Goal: Book appointment/travel/reservation

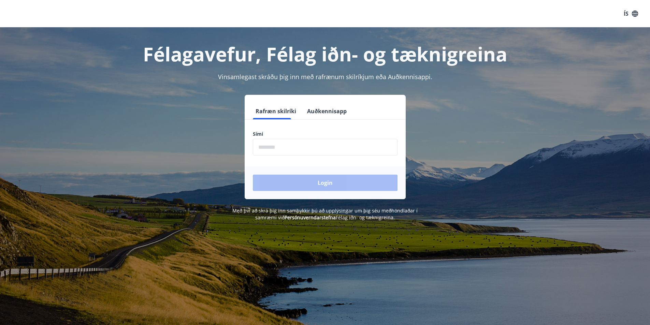
drag, startPoint x: 0, startPoint y: 0, endPoint x: 295, endPoint y: 144, distance: 328.0
click at [295, 144] on input "phone" at bounding box center [325, 147] width 145 height 17
drag, startPoint x: 292, startPoint y: 149, endPoint x: 171, endPoint y: 133, distance: 121.8
click at [171, 133] on div "Rafræn skilríki Auðkennisapp Sími ​ Login" at bounding box center [325, 147] width 475 height 104
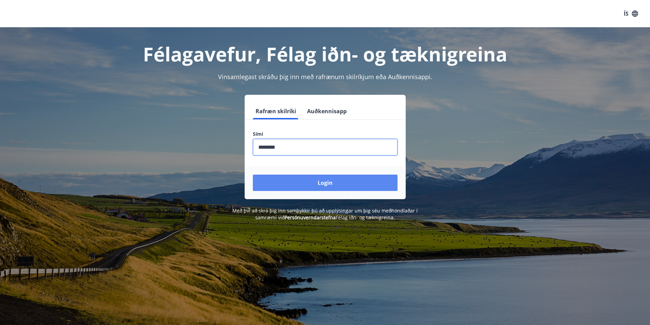
type input "********"
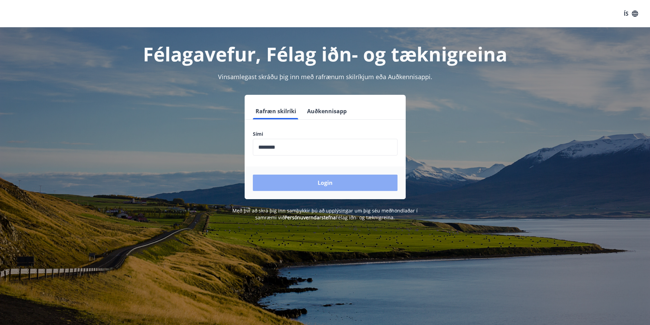
click at [329, 183] on button "Login" at bounding box center [325, 183] width 145 height 16
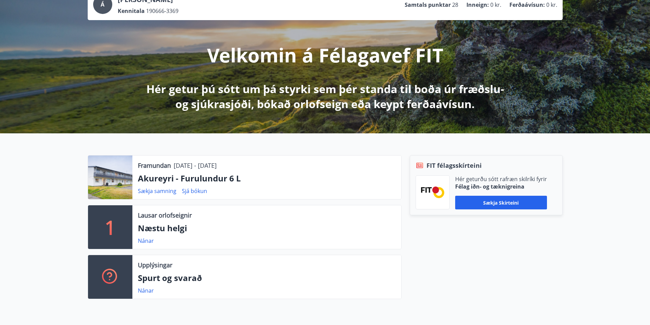
scroll to position [68, 0]
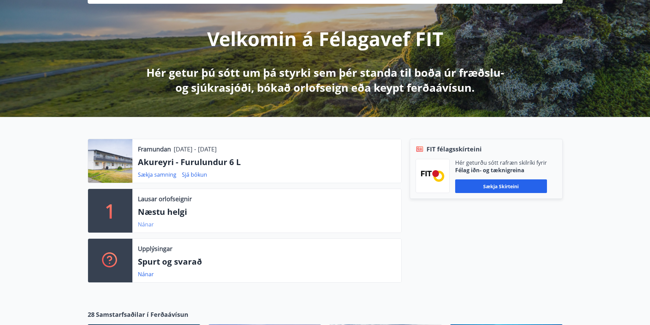
click at [144, 224] on link "Nánar" at bounding box center [146, 225] width 16 height 8
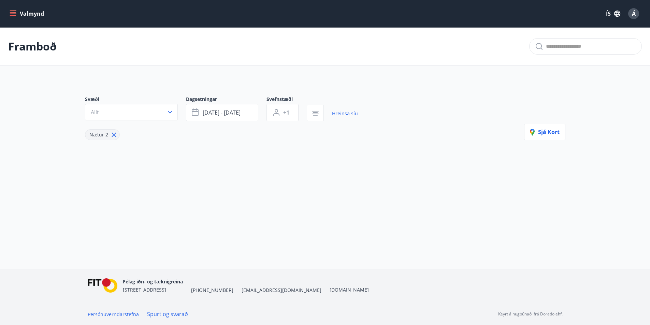
type input "*"
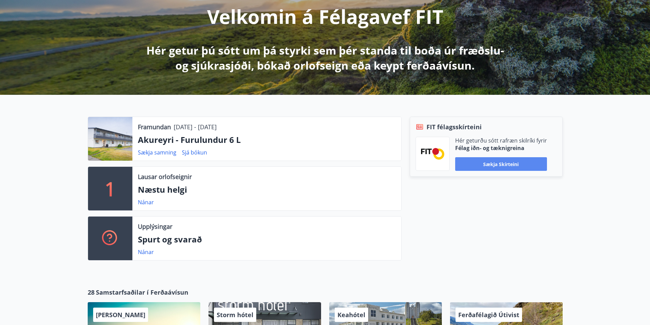
scroll to position [102, 0]
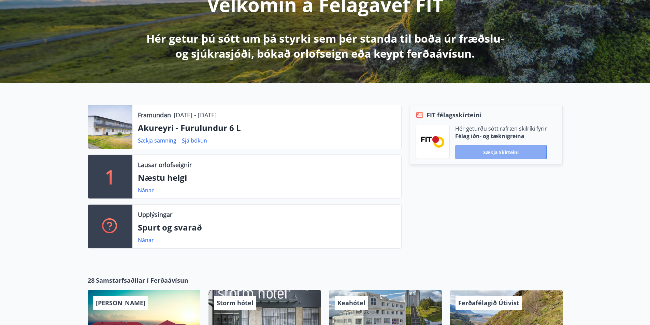
click at [486, 152] on button "Sækja skírteini" at bounding box center [501, 152] width 92 height 14
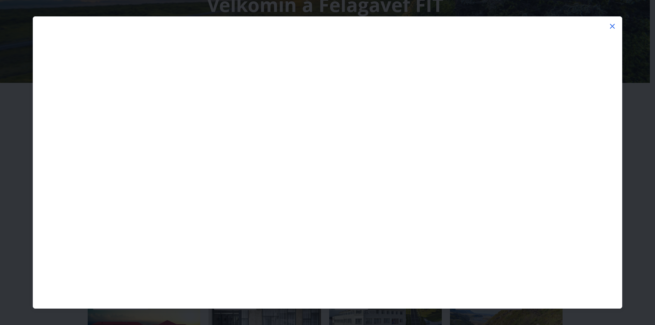
click at [611, 25] on icon at bounding box center [612, 26] width 8 height 8
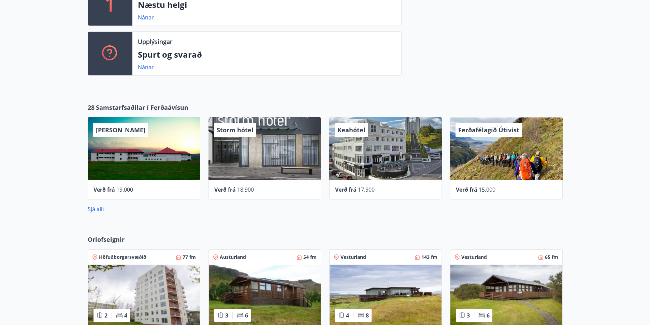
scroll to position [341, 0]
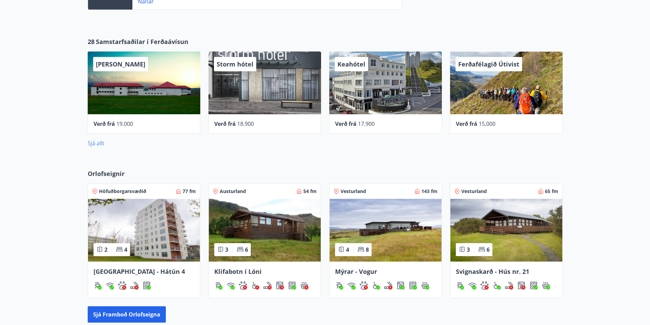
click at [93, 145] on link "Sjá allt" at bounding box center [96, 143] width 17 height 8
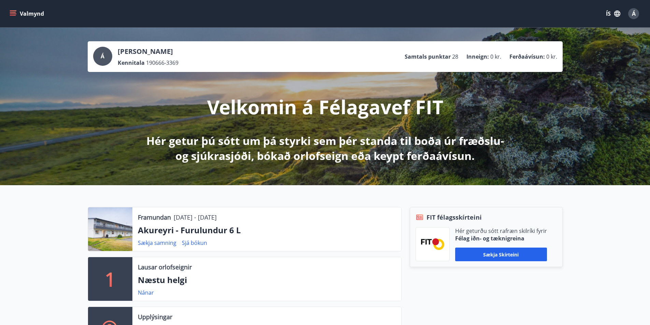
click at [16, 14] on icon "menu" at bounding box center [13, 13] width 7 height 7
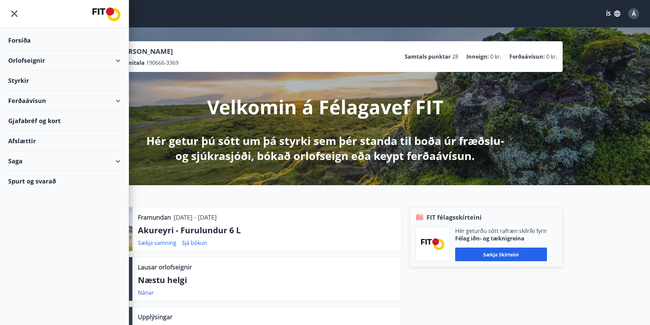
click at [23, 62] on div "Orlofseignir" at bounding box center [64, 60] width 112 height 20
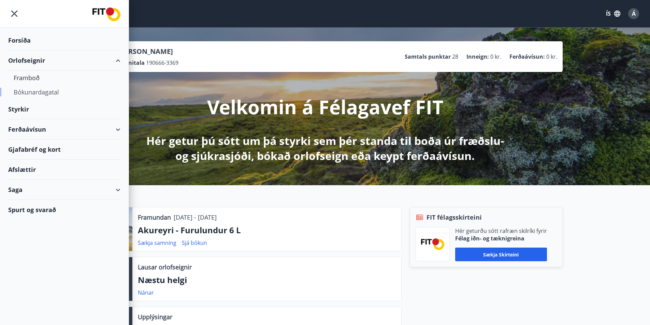
click at [30, 94] on div "Bókunardagatal" at bounding box center [64, 92] width 101 height 14
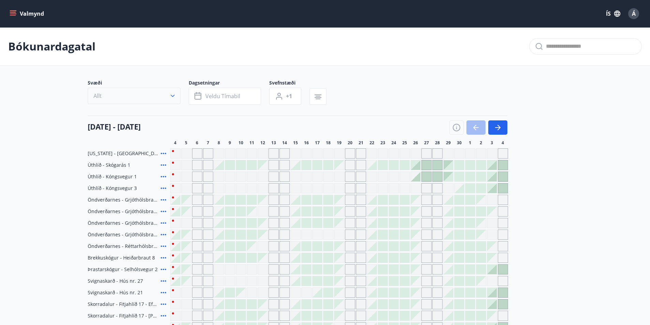
click at [175, 97] on icon "button" at bounding box center [172, 95] width 7 height 7
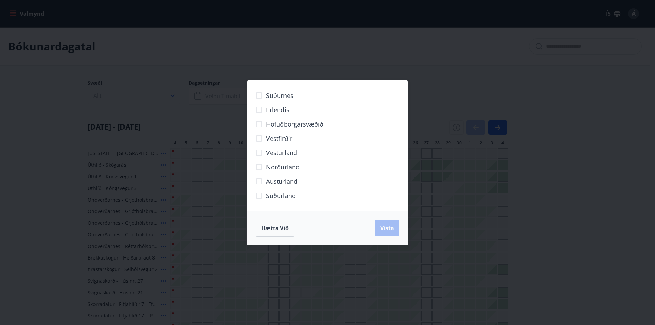
click at [175, 97] on div "Suðurnes Erlendis Höfuðborgarsvæðið [GEOGRAPHIC_DATA] [GEOGRAPHIC_DATA] [GEOGRA…" at bounding box center [327, 162] width 655 height 325
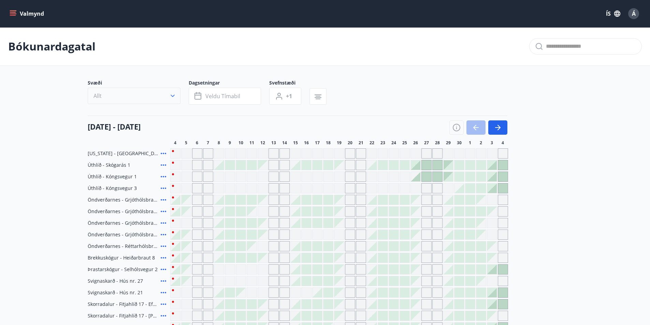
click at [175, 97] on icon "button" at bounding box center [172, 95] width 7 height 7
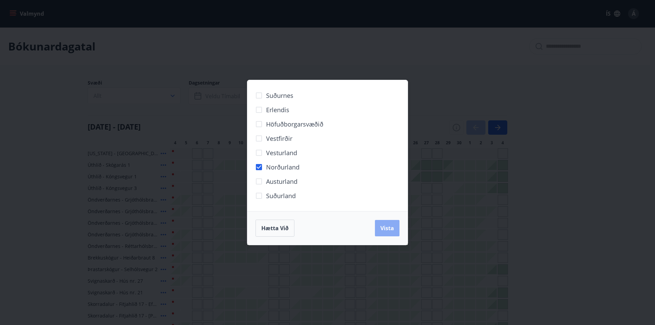
click at [384, 225] on span "Vista" at bounding box center [387, 228] width 14 height 8
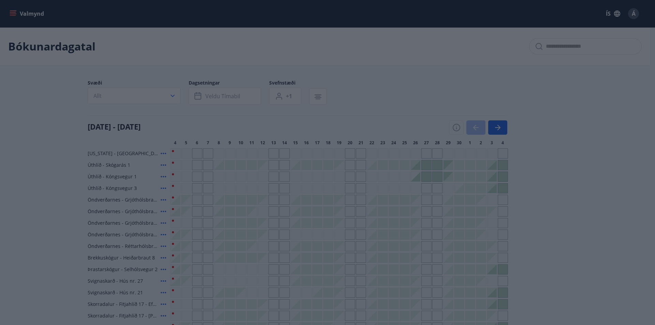
click at [243, 99] on div "Suðurnes Erlendis Höfuðborgarsvæðið [GEOGRAPHIC_DATA] [GEOGRAPHIC_DATA] [GEOGRA…" at bounding box center [327, 162] width 655 height 325
click at [207, 96] on div "Suðurnes Erlendis Höfuðborgarsvæðið [GEOGRAPHIC_DATA] [GEOGRAPHIC_DATA] [GEOGRA…" at bounding box center [327, 162] width 655 height 325
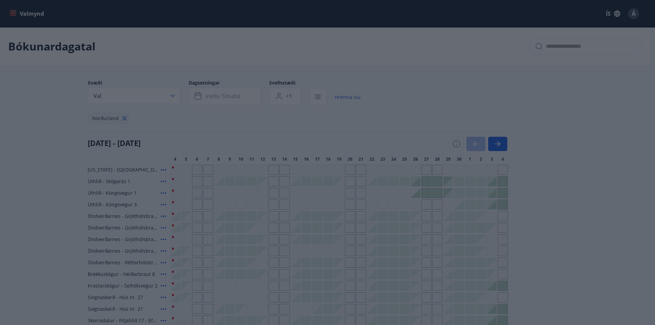
click at [207, 96] on div "Suðurnes Erlendis Höfuðborgarsvæðið [GEOGRAPHIC_DATA] [GEOGRAPHIC_DATA] [GEOGRA…" at bounding box center [327, 162] width 655 height 325
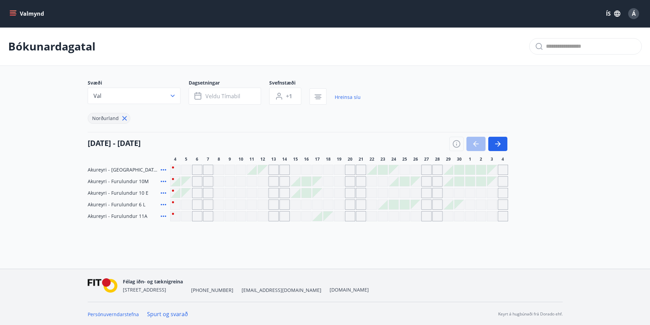
click at [207, 96] on span "Veldu tímabil" at bounding box center [222, 96] width 35 height 8
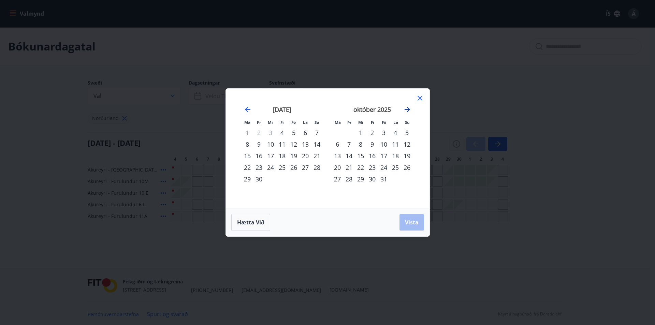
click at [408, 109] on icon "Move forward to switch to the next month." at bounding box center [406, 109] width 5 height 5
click at [360, 181] on div "25" at bounding box center [361, 179] width 12 height 12
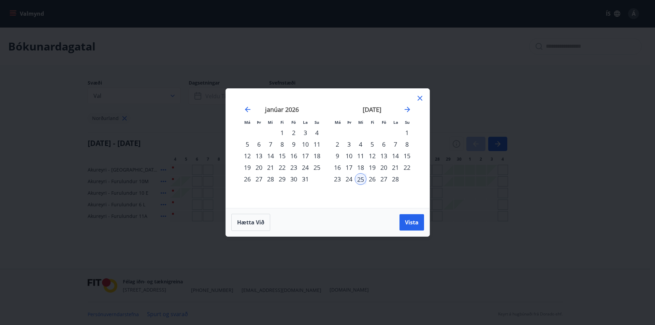
click at [381, 181] on div "27" at bounding box center [384, 179] width 12 height 12
click at [368, 182] on div "26" at bounding box center [372, 179] width 12 height 12
click at [361, 180] on div "25" at bounding box center [361, 179] width 12 height 12
click at [408, 111] on icon "Move forward to switch to the next month." at bounding box center [407, 109] width 8 height 8
click at [290, 180] on div "27" at bounding box center [294, 179] width 12 height 12
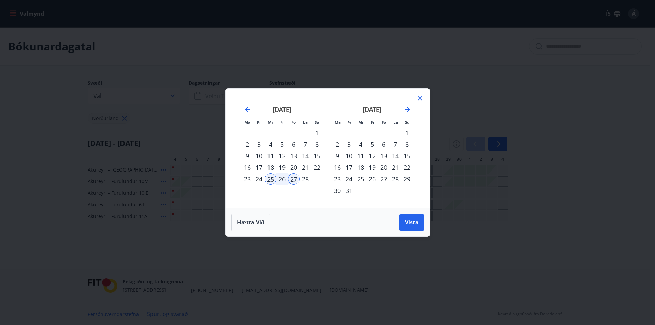
click at [302, 181] on div "28" at bounding box center [305, 179] width 12 height 12
click at [273, 181] on div "25" at bounding box center [271, 179] width 12 height 12
click at [309, 181] on div "28" at bounding box center [305, 179] width 12 height 12
click at [413, 224] on span "Vista" at bounding box center [412, 223] width 14 height 8
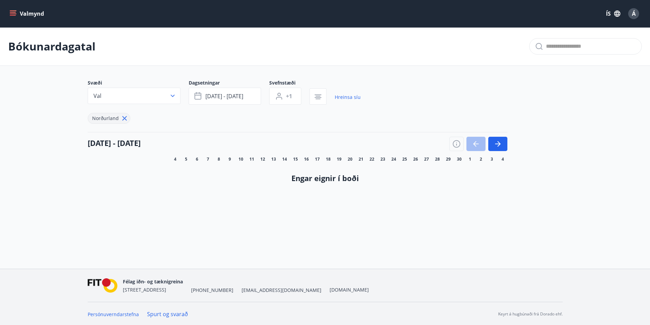
scroll to position [1, 0]
click at [348, 98] on link "Hreinsa síu" at bounding box center [347, 96] width 26 height 15
click at [494, 155] on div "3" at bounding box center [492, 157] width 10 height 5
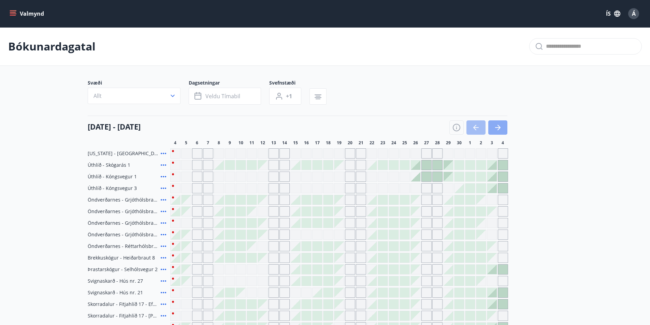
click at [500, 125] on icon "button" at bounding box center [497, 127] width 8 height 8
click at [499, 127] on icon "button" at bounding box center [498, 127] width 3 height 5
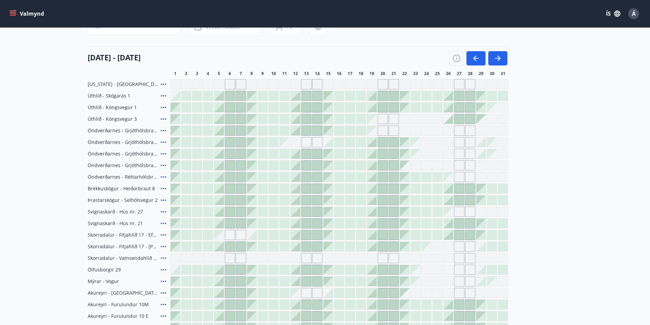
scroll to position [34, 0]
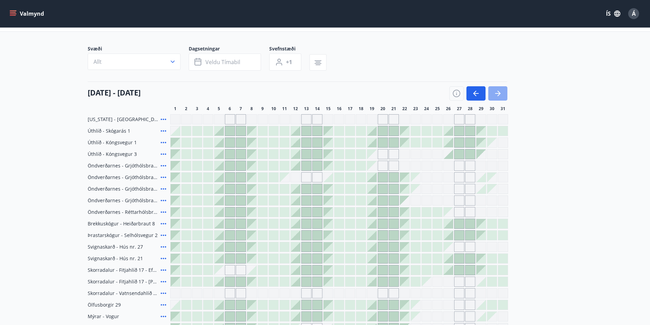
click at [494, 94] on icon "button" at bounding box center [497, 93] width 8 height 8
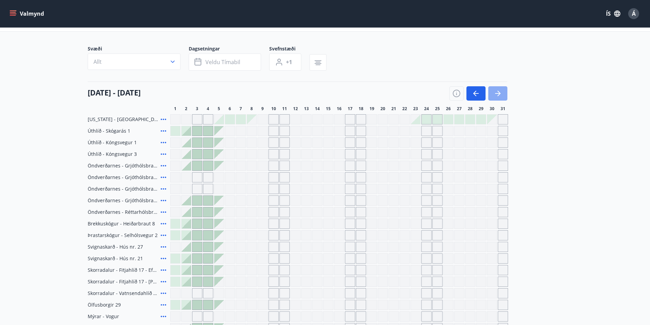
click at [494, 94] on icon "button" at bounding box center [497, 93] width 8 height 8
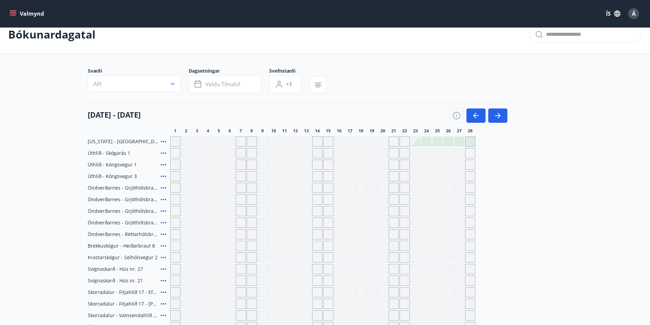
scroll to position [0, 0]
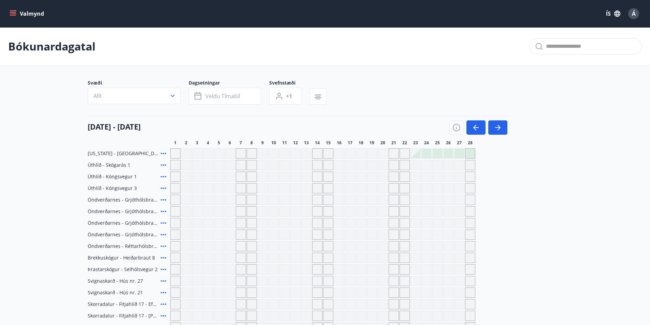
click at [11, 11] on icon "menu" at bounding box center [14, 11] width 8 height 1
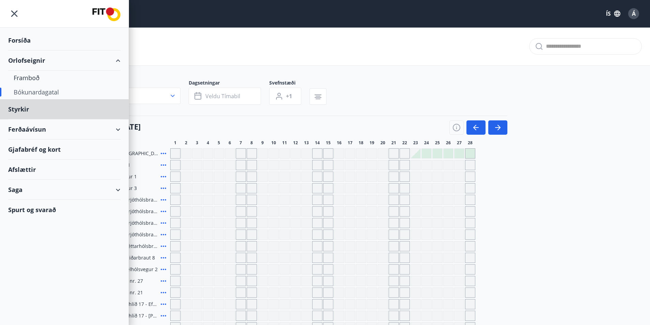
click at [16, 41] on div "Forsíða" at bounding box center [64, 40] width 112 height 20
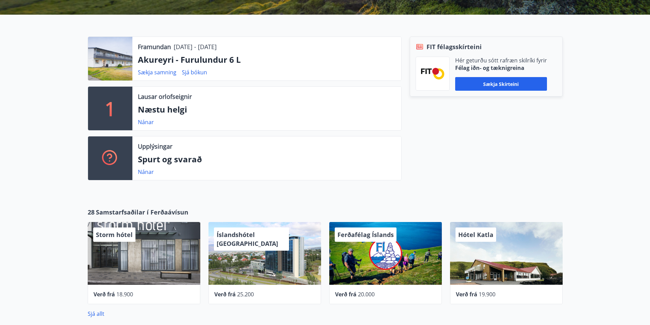
scroll to position [68, 0]
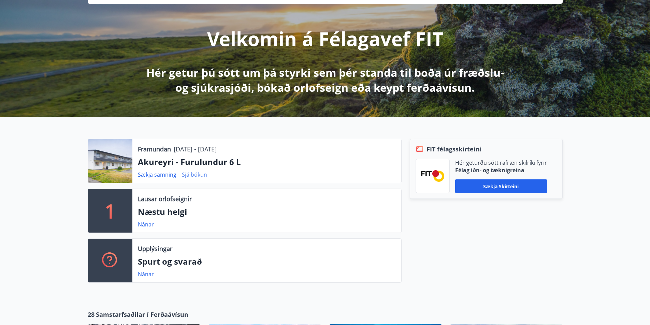
click at [190, 174] on link "Sjá bókun" at bounding box center [194, 175] width 25 height 8
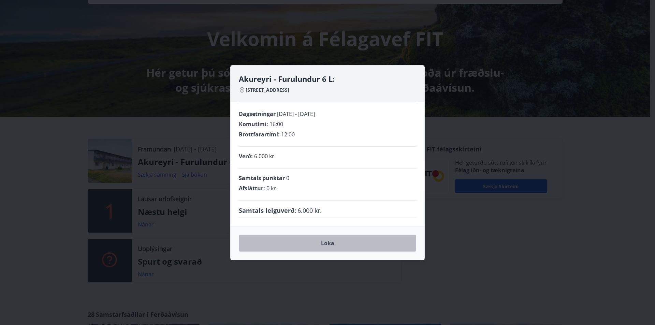
click at [331, 246] on button "Loka" at bounding box center [327, 243] width 177 height 17
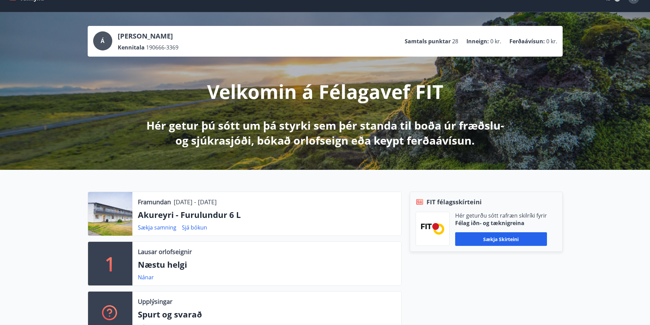
scroll to position [0, 0]
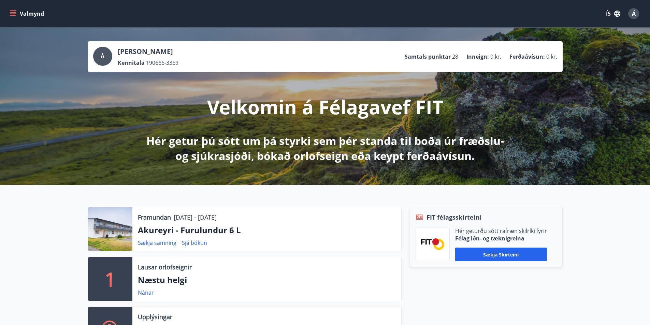
click at [9, 14] on button "Valmynd" at bounding box center [27, 14] width 39 height 12
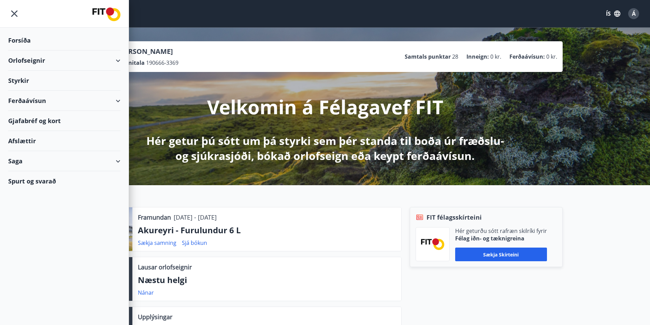
click at [26, 57] on div "Orlofseignir" at bounding box center [64, 60] width 112 height 20
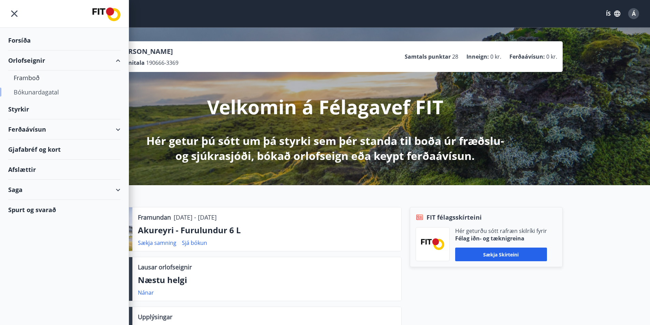
click at [35, 92] on div "Bókunardagatal" at bounding box center [64, 92] width 101 height 14
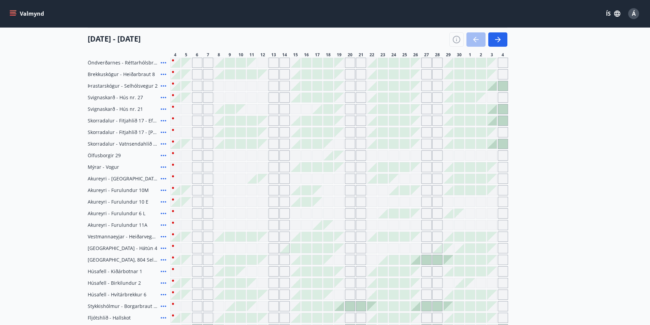
scroll to position [172, 0]
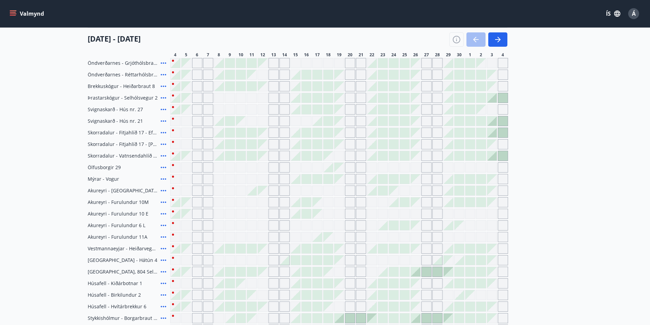
click at [319, 226] on div "Gráir dagar eru ekki bókanlegir" at bounding box center [317, 225] width 10 height 10
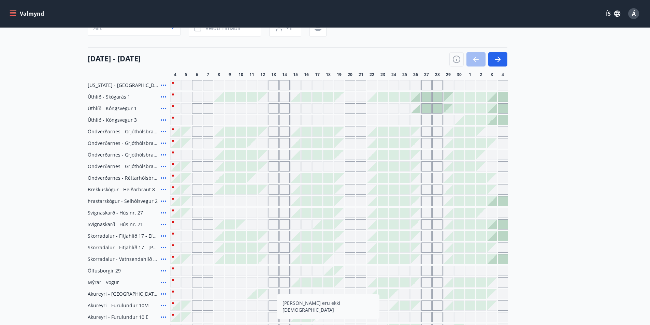
scroll to position [0, 0]
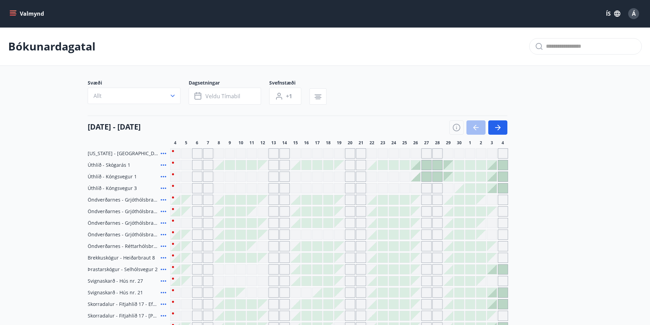
click at [14, 14] on icon "menu" at bounding box center [14, 13] width 8 height 1
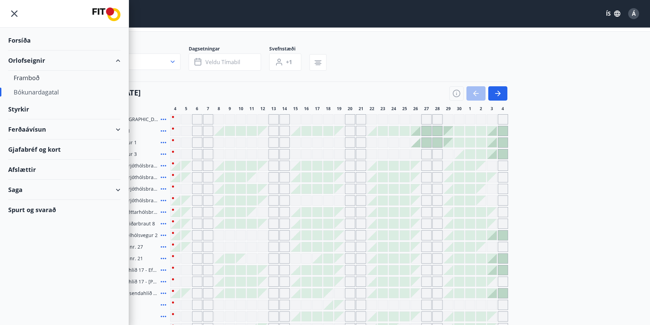
scroll to position [68, 0]
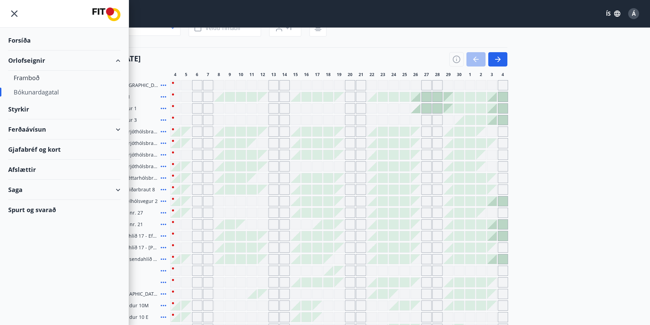
click at [593, 136] on main "Bókunardagatal Svæði Allt Dagsetningar Veldu tímabil Svefnstæði +1 [DATE] - [DA…" at bounding box center [325, 204] width 650 height 491
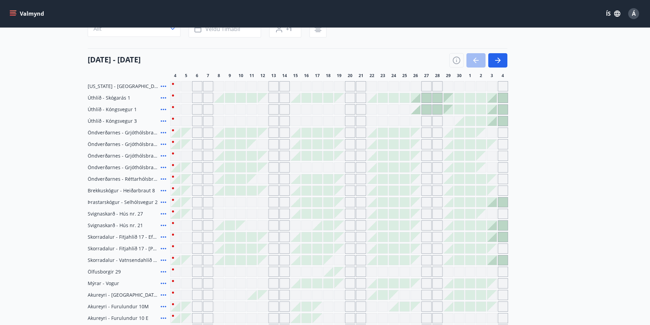
scroll to position [34, 0]
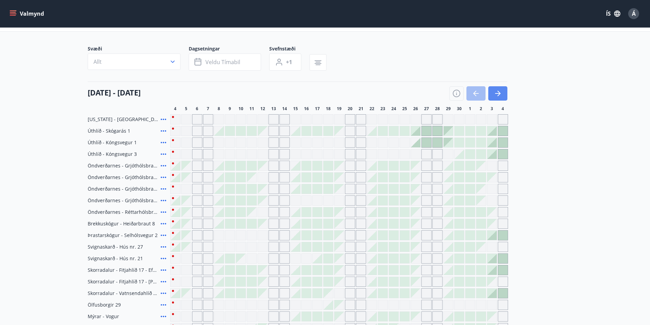
click at [494, 92] on icon "button" at bounding box center [497, 93] width 8 height 8
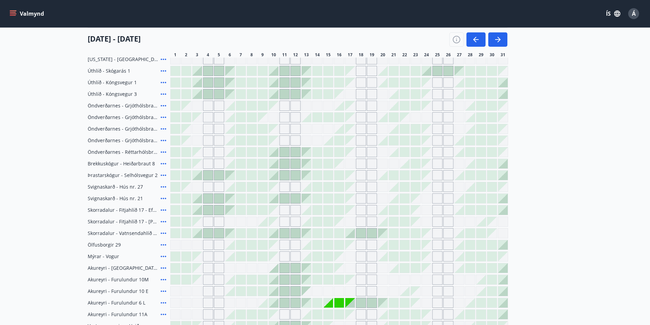
scroll to position [39, 0]
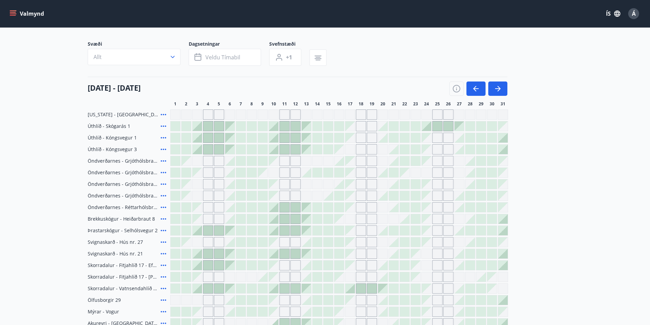
click at [15, 15] on icon "menu" at bounding box center [13, 15] width 6 height 1
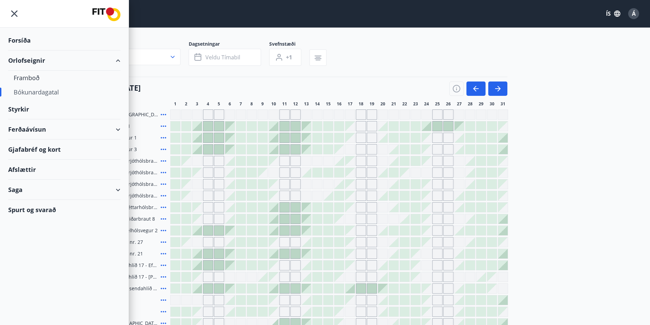
click at [115, 130] on div "Ferðaávísun" at bounding box center [64, 129] width 112 height 20
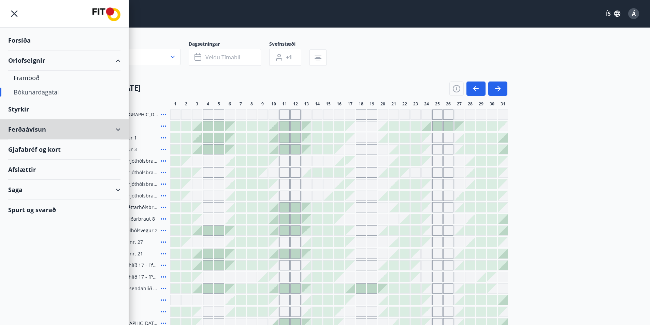
click at [50, 91] on div "Bókunardagatal" at bounding box center [64, 92] width 101 height 14
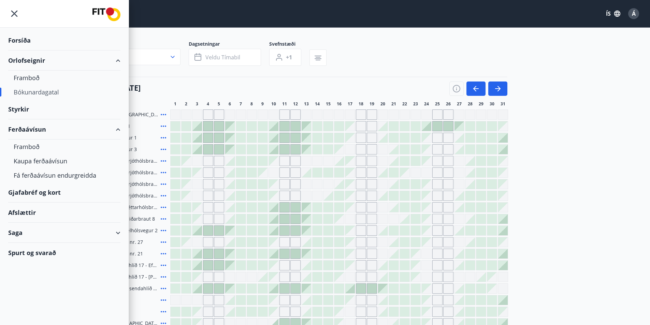
click at [38, 93] on div "Bókunardagatal" at bounding box center [64, 92] width 101 height 14
click at [229, 84] on div "[DATE] - [DATE]" at bounding box center [297, 86] width 419 height 19
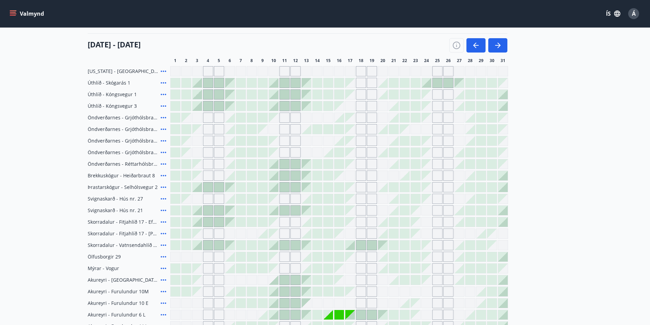
scroll to position [107, 0]
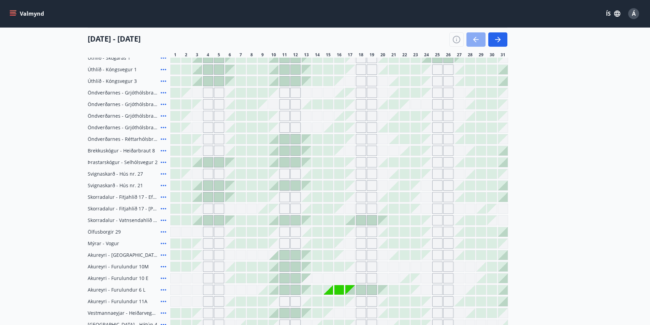
click at [478, 37] on icon "button" at bounding box center [476, 39] width 8 height 8
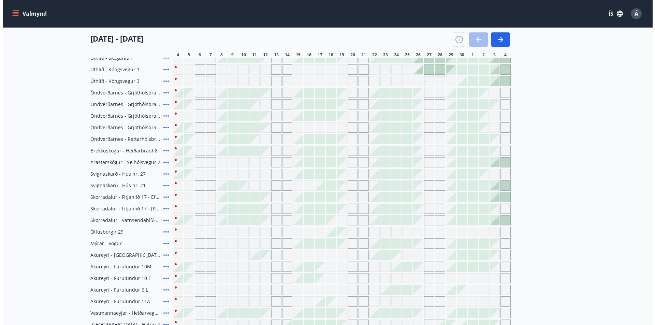
scroll to position [243, 0]
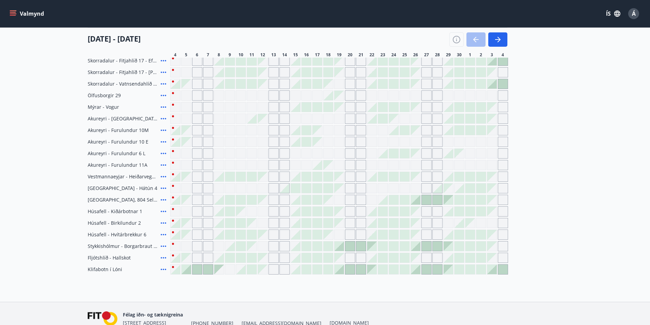
click at [162, 187] on icon at bounding box center [163, 188] width 8 height 8
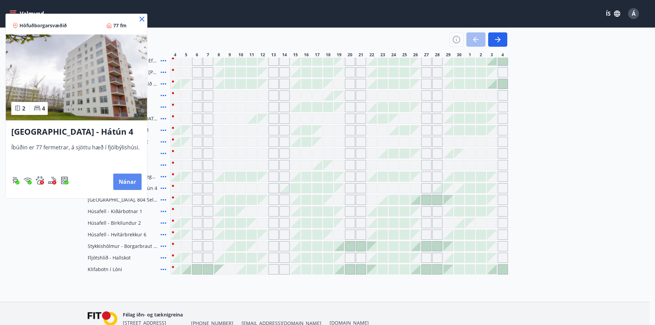
click at [127, 182] on button "Nánar" at bounding box center [127, 182] width 28 height 16
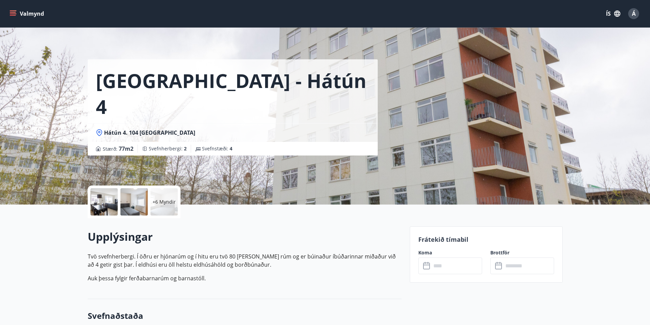
click at [130, 208] on div at bounding box center [133, 201] width 27 height 27
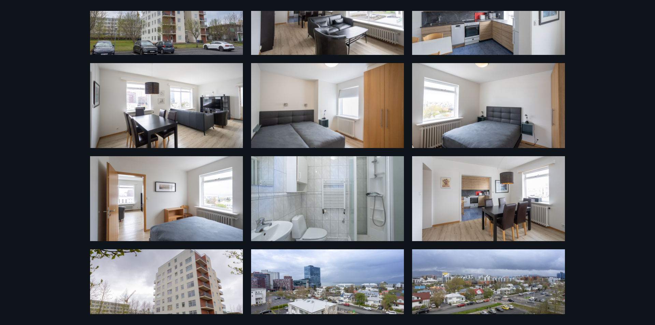
scroll to position [90, 0]
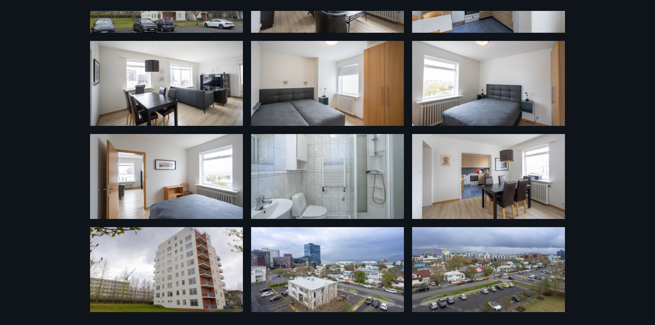
click at [159, 152] on img at bounding box center [166, 176] width 153 height 85
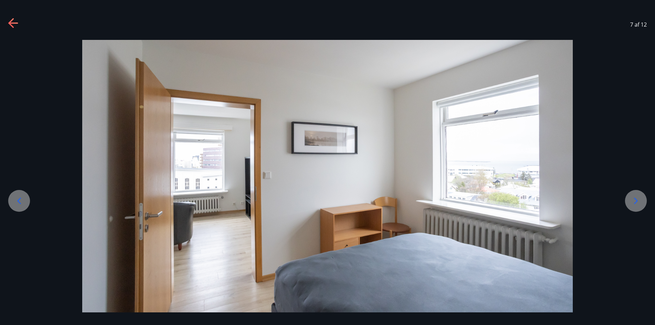
click at [641, 211] on div at bounding box center [327, 176] width 655 height 272
click at [631, 201] on icon at bounding box center [635, 200] width 11 height 11
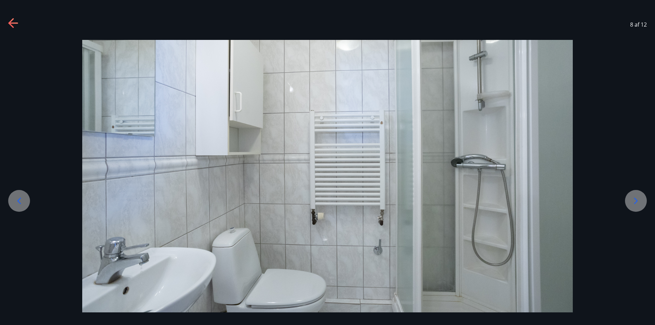
click at [13, 19] on icon at bounding box center [10, 23] width 5 height 10
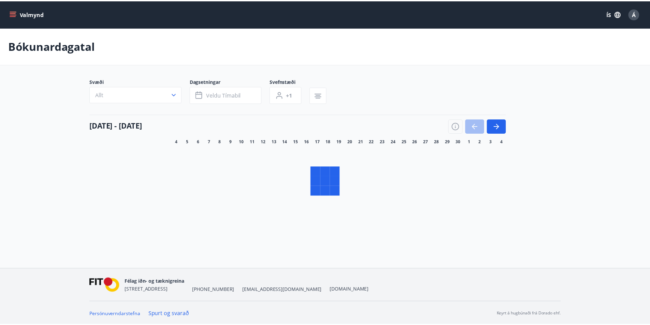
scroll to position [1, 0]
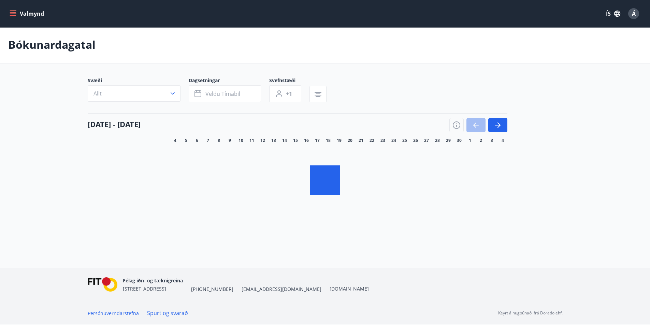
click at [14, 15] on icon "menu" at bounding box center [13, 13] width 7 height 7
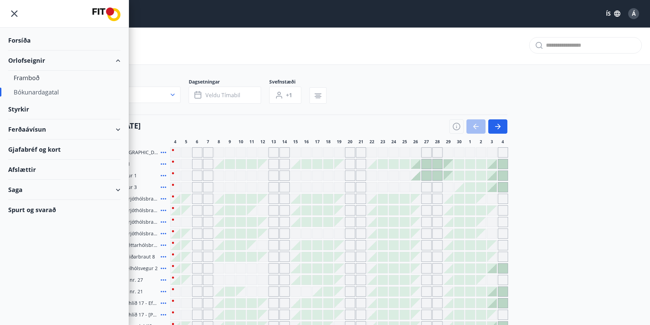
scroll to position [0, 0]
click at [24, 168] on div "Afslættir" at bounding box center [64, 170] width 112 height 20
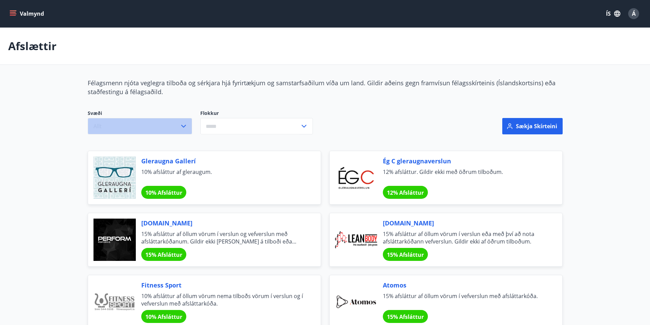
click at [179, 125] on icon "button" at bounding box center [183, 126] width 8 height 8
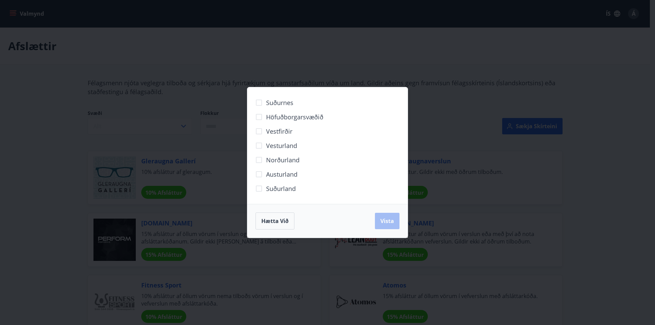
click at [180, 125] on div "Suðurnes Höfuðborgarsvæðið [GEOGRAPHIC_DATA] [GEOGRAPHIC_DATA] Norðurland [GEOG…" at bounding box center [327, 162] width 655 height 325
